Goal: Task Accomplishment & Management: Use online tool/utility

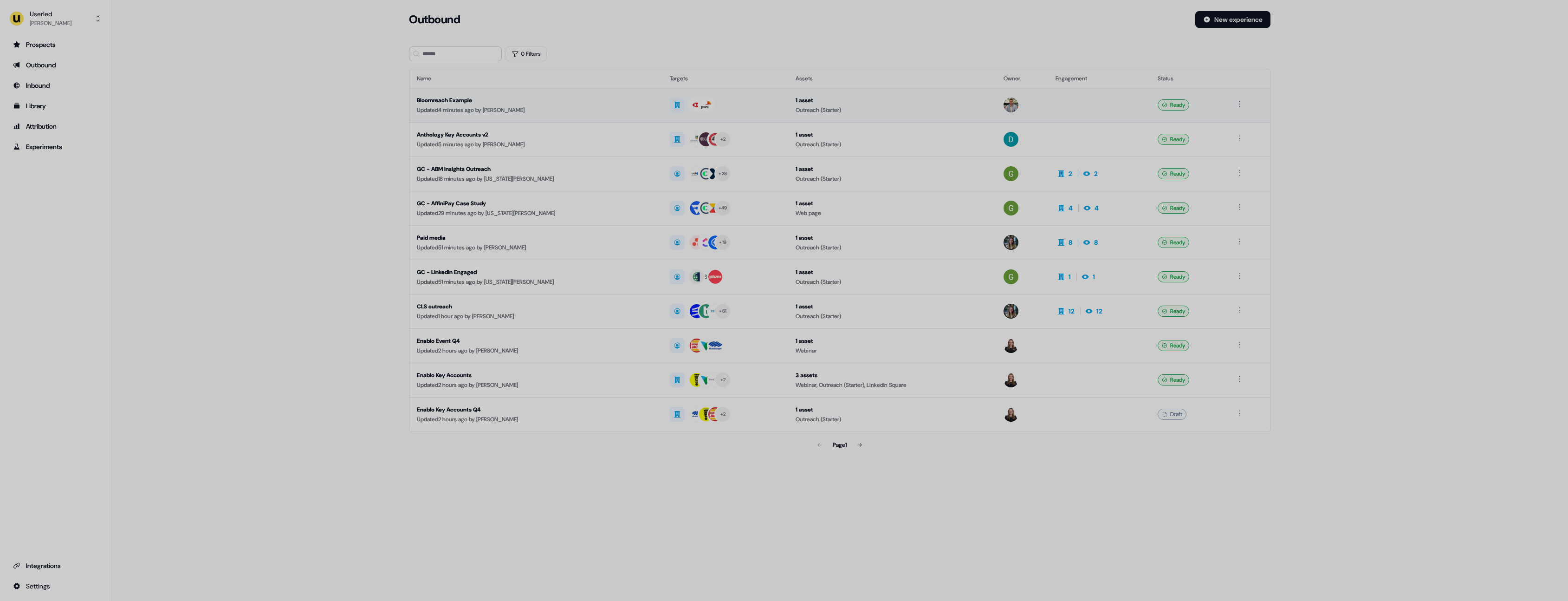
click at [603, 113] on div "Updated 4 minutes ago by Henry Li" at bounding box center [536, 110] width 238 height 9
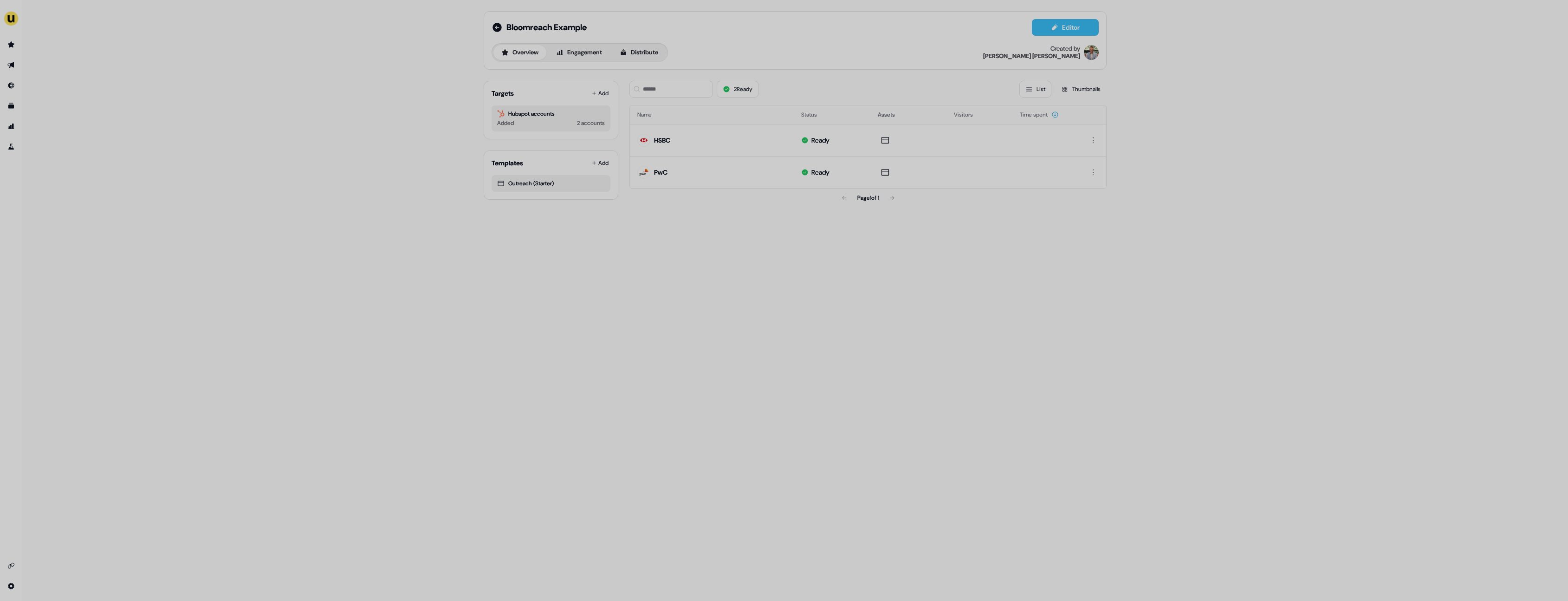
click at [1091, 29] on button "Editor" at bounding box center [1065, 27] width 67 height 16
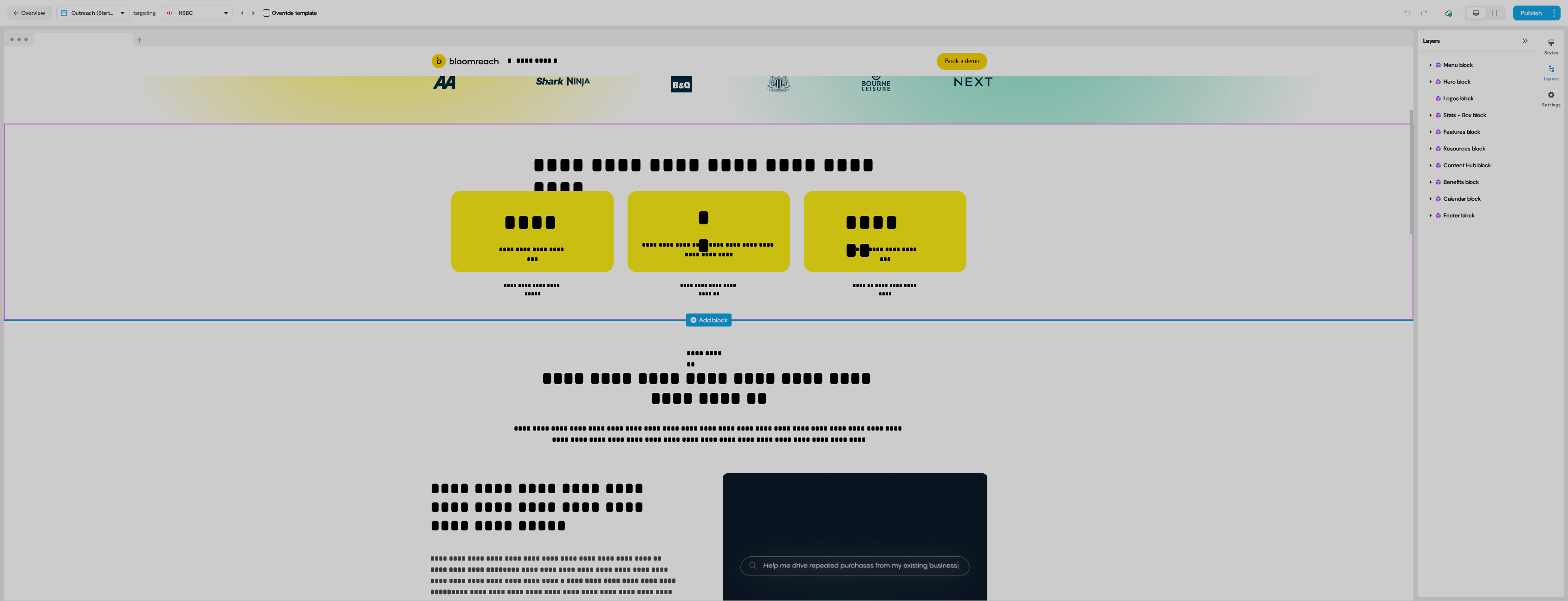
scroll to position [557, 0]
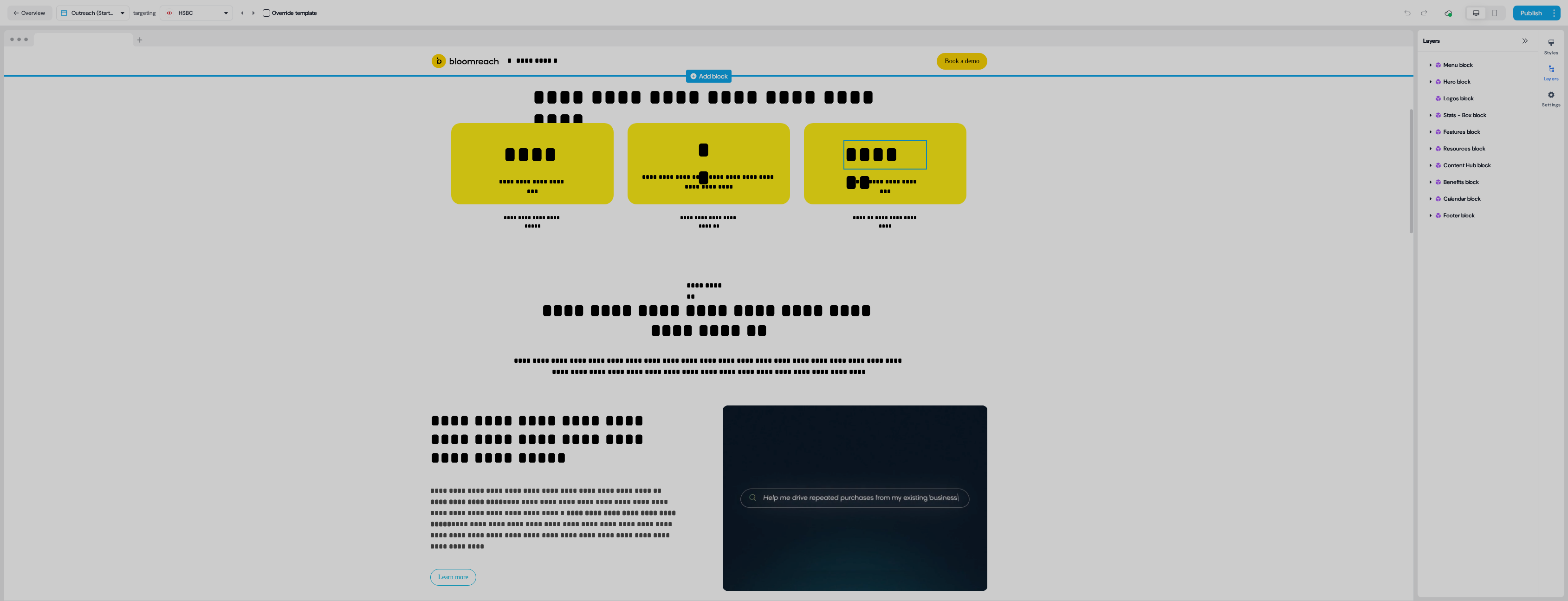
scroll to position [279, 0]
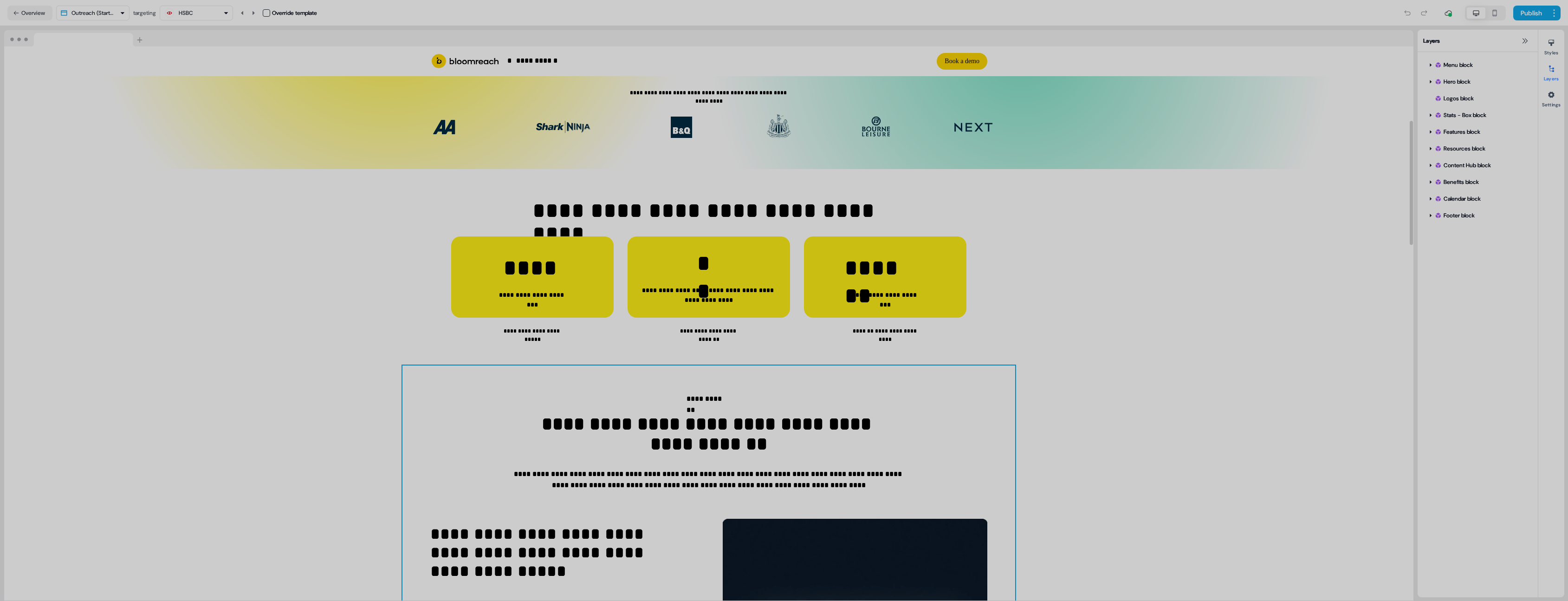
scroll to position [435, 0]
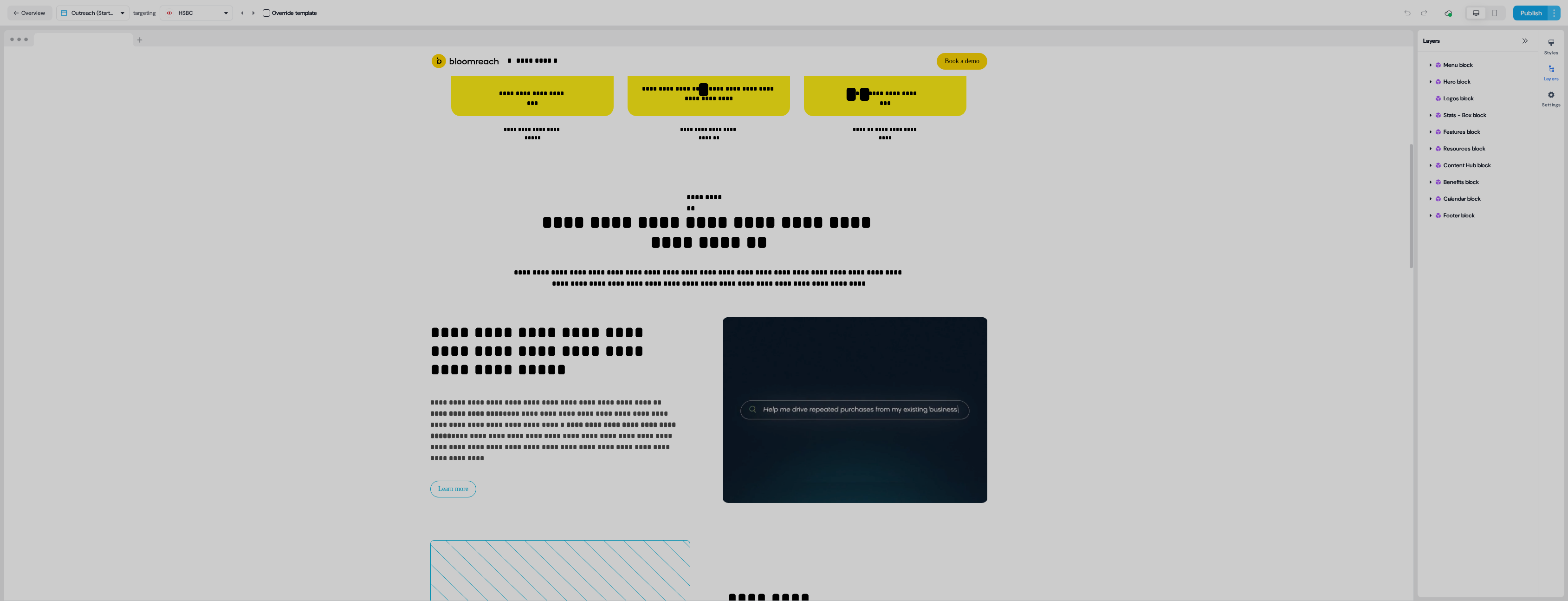
click at [1559, 9] on html "**********" at bounding box center [784, 300] width 1568 height 601
click at [1542, 48] on span "View edit history" at bounding box center [1528, 47] width 43 height 7
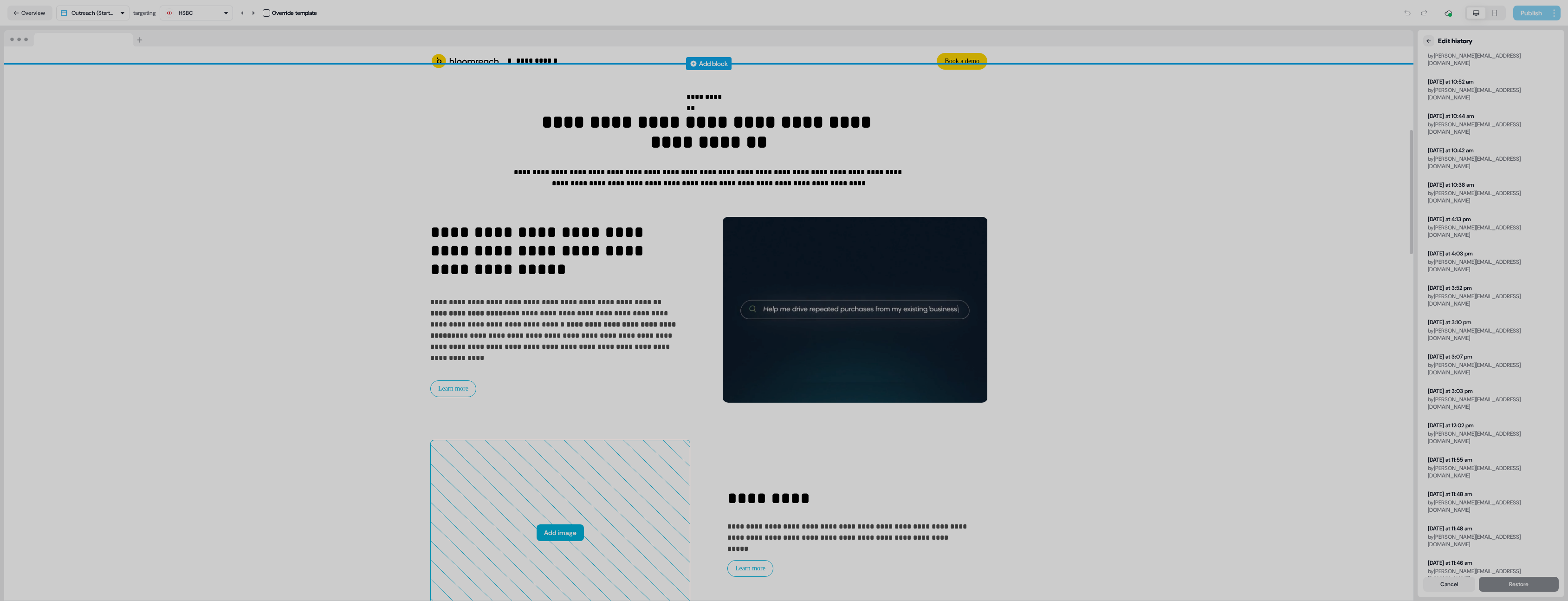
scroll to position [650, 0]
